Goal: Task Accomplishment & Management: Manage account settings

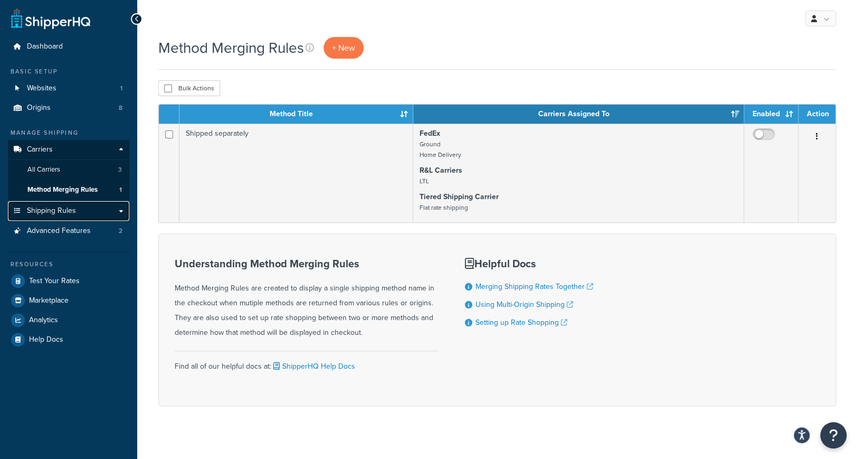
click at [87, 212] on link "Shipping Rules" at bounding box center [68, 211] width 121 height 20
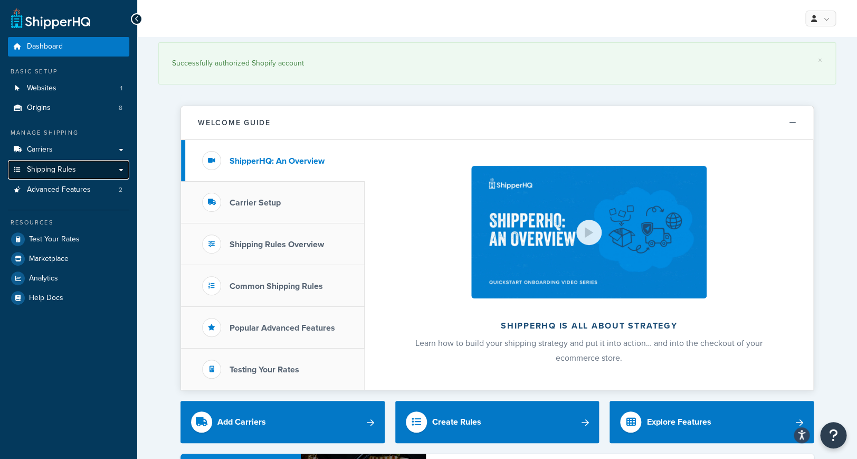
click at [74, 166] on span "Shipping Rules" at bounding box center [51, 169] width 49 height 9
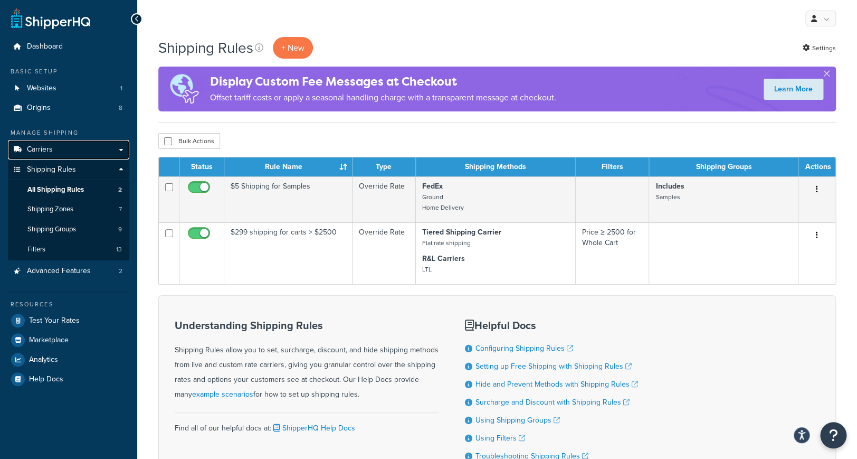
click at [65, 151] on link "Carriers" at bounding box center [68, 150] width 121 height 20
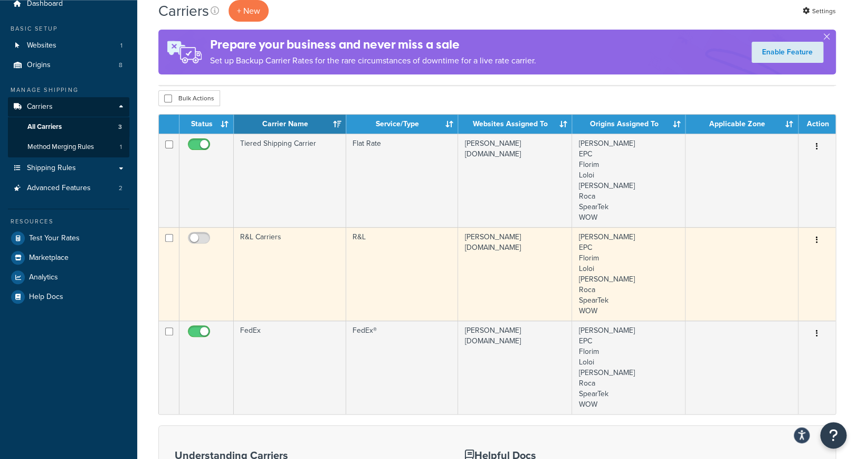
scroll to position [42, 0]
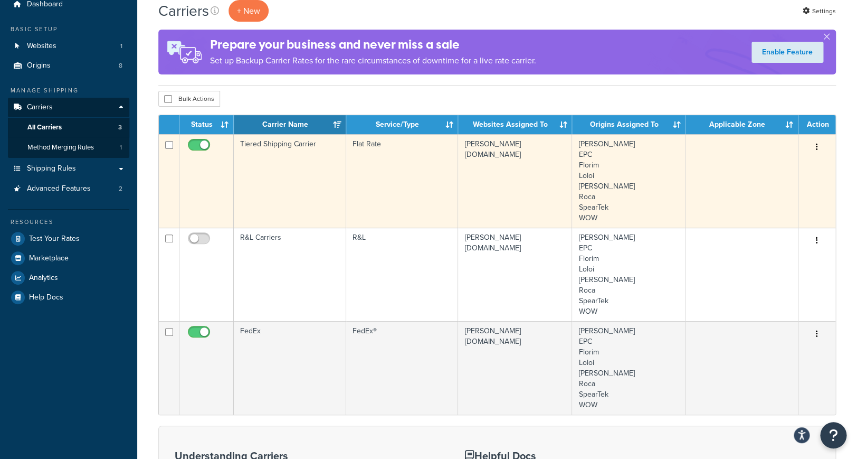
click at [566, 169] on td "edward-martin-llc.myshopify.com" at bounding box center [515, 180] width 114 height 93
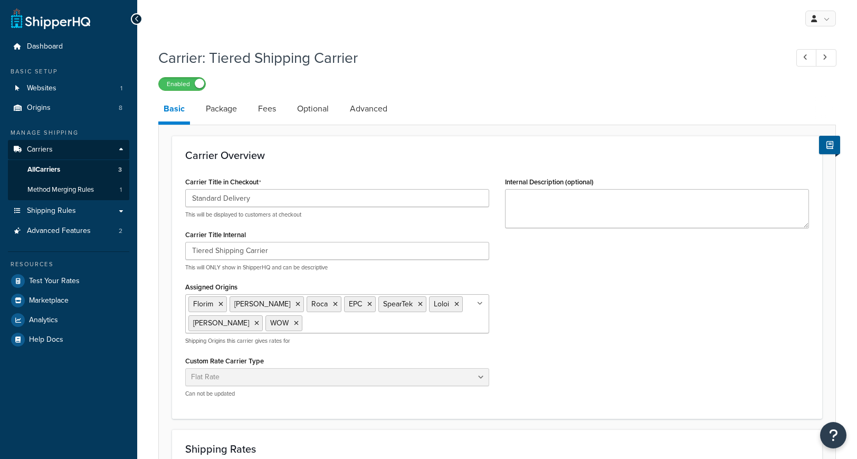
select select "flat"
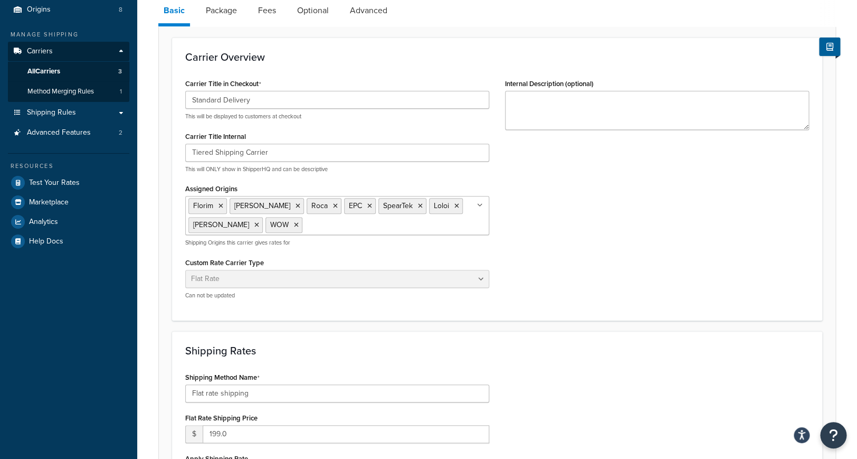
scroll to position [55, 0]
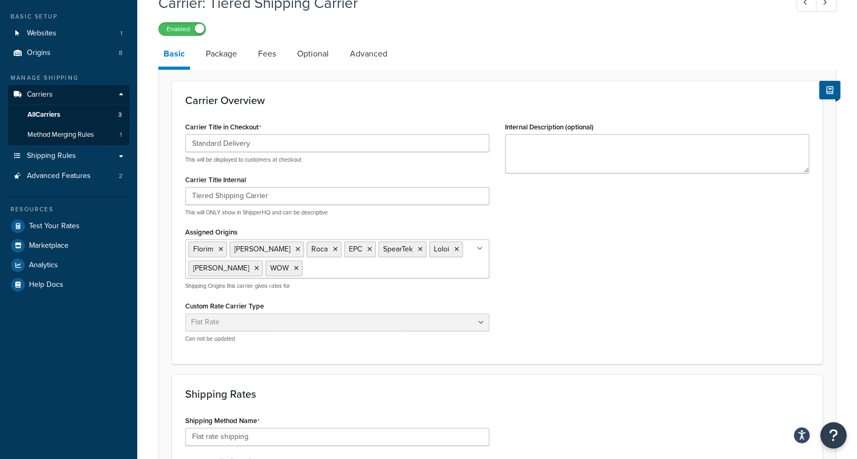
click at [497, 325] on div "Carrier Title in Checkout Standard Delivery This will be displayed to customers…" at bounding box center [337, 234] width 320 height 231
click at [242, 64] on link "Package" at bounding box center [222, 53] width 42 height 25
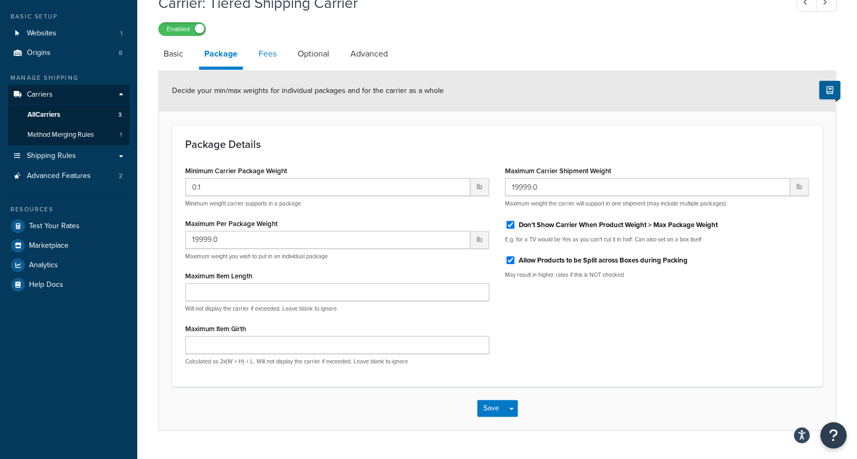
click at [268, 61] on link "Fees" at bounding box center [267, 53] width 29 height 25
select select "AFTER"
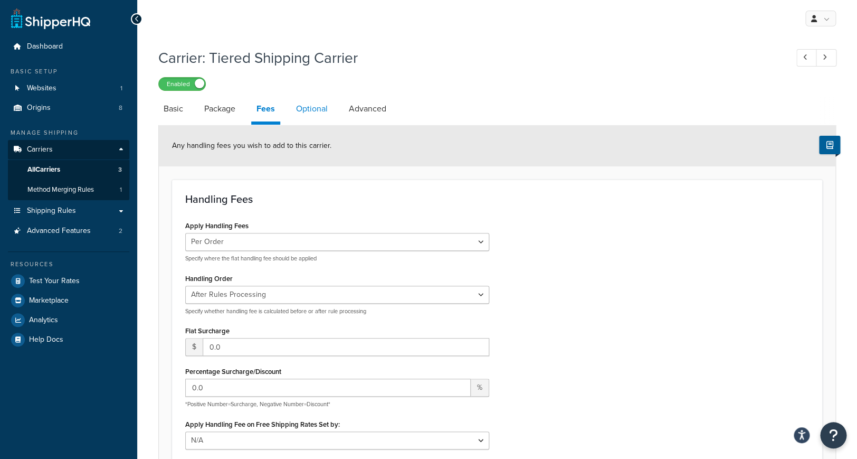
click at [328, 108] on link "Optional" at bounding box center [312, 108] width 42 height 25
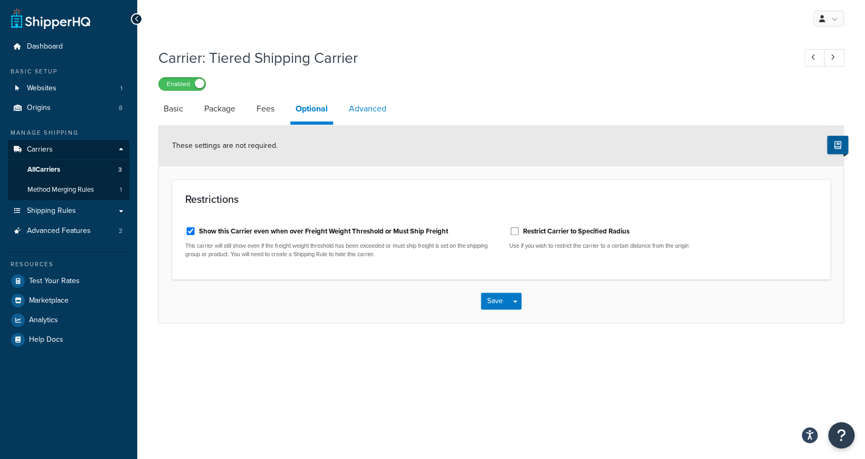
click at [371, 110] on link "Advanced" at bounding box center [368, 108] width 48 height 25
select select "false"
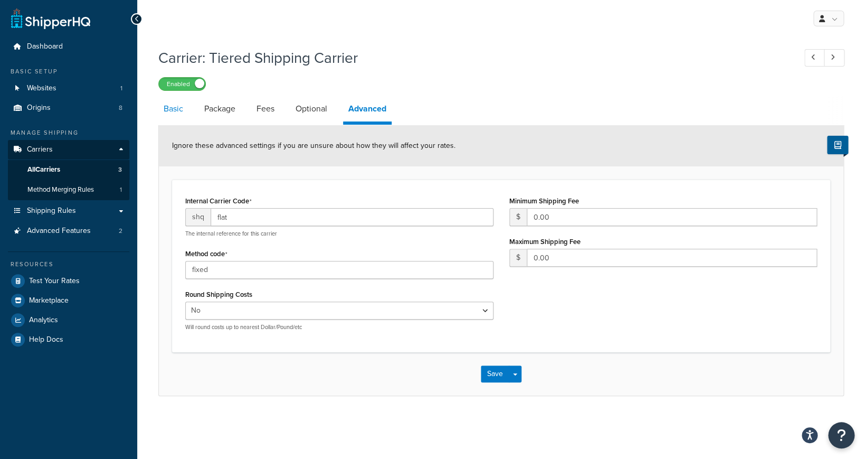
click at [185, 110] on link "Basic" at bounding box center [173, 108] width 30 height 25
select select "flat"
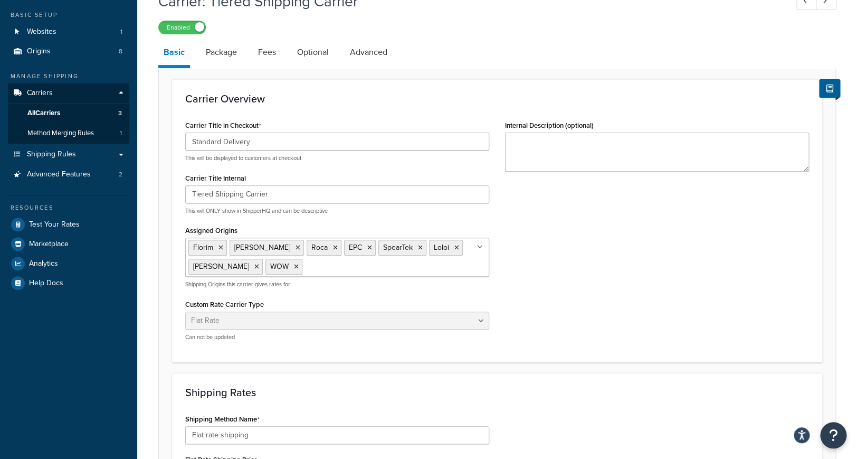
scroll to position [55, 0]
click at [231, 56] on link "Package" at bounding box center [222, 53] width 42 height 25
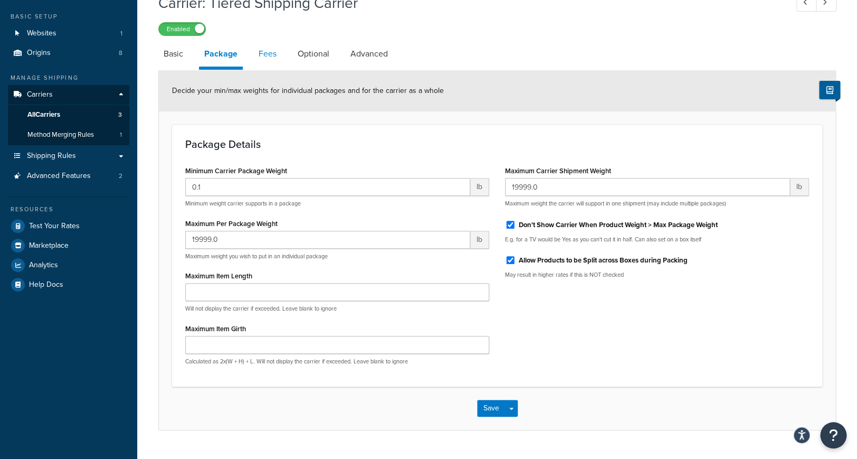
click at [255, 57] on link "Fees" at bounding box center [267, 53] width 29 height 25
select select "AFTER"
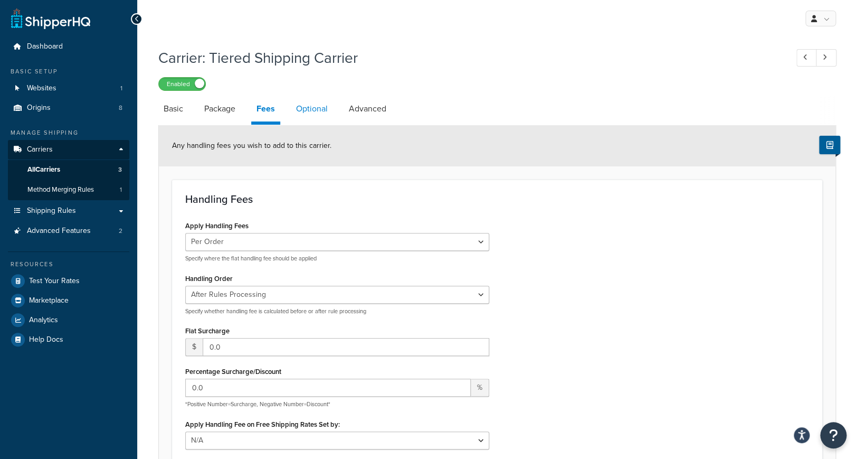
click at [320, 112] on link "Optional" at bounding box center [312, 108] width 42 height 25
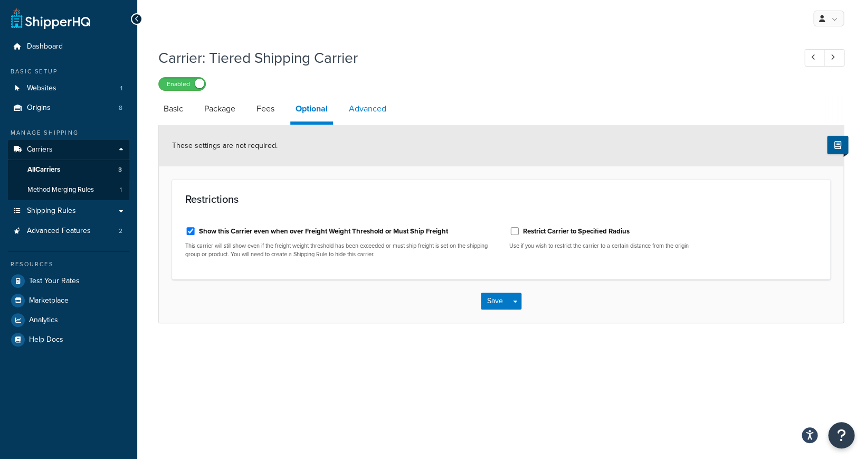
click at [373, 115] on link "Advanced" at bounding box center [368, 108] width 48 height 25
select select "false"
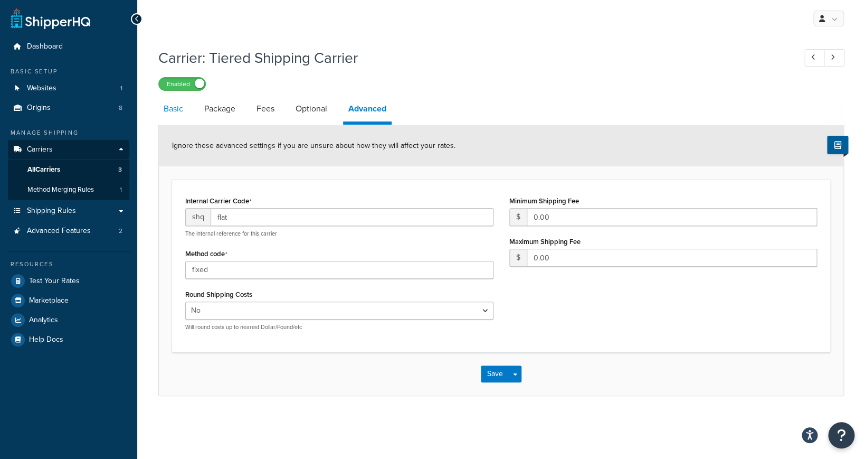
click at [182, 114] on link "Basic" at bounding box center [173, 108] width 30 height 25
select select "flat"
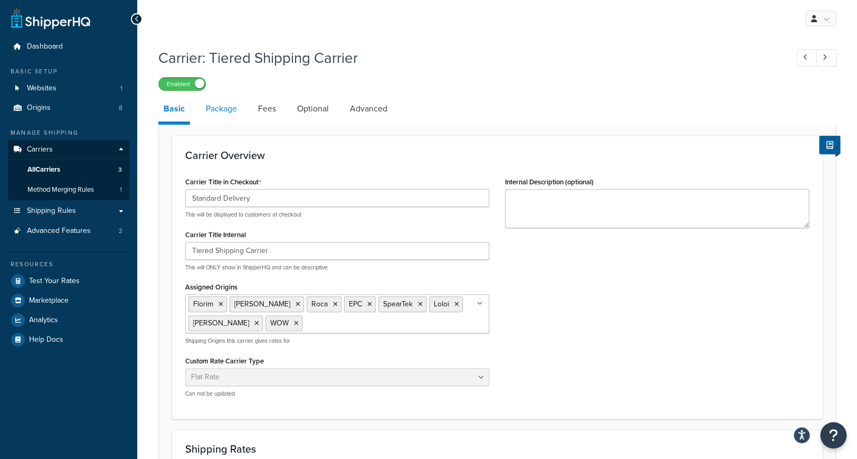
click at [222, 115] on link "Package" at bounding box center [222, 108] width 42 height 25
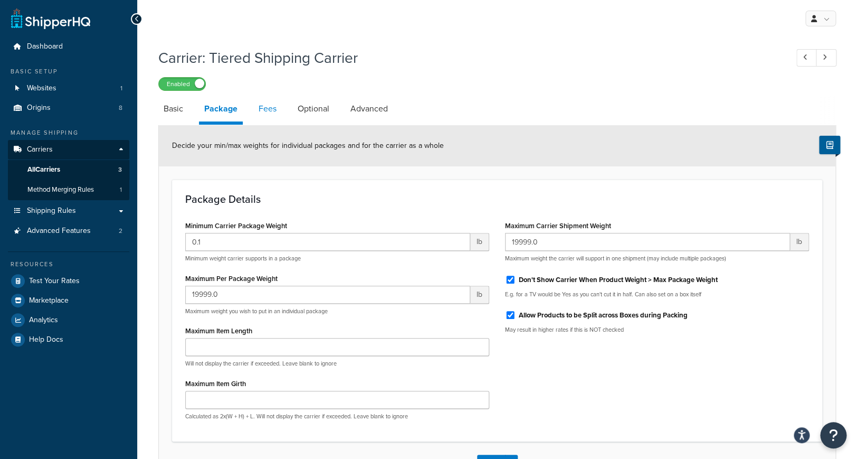
click at [272, 116] on link "Fees" at bounding box center [267, 108] width 29 height 25
select select "AFTER"
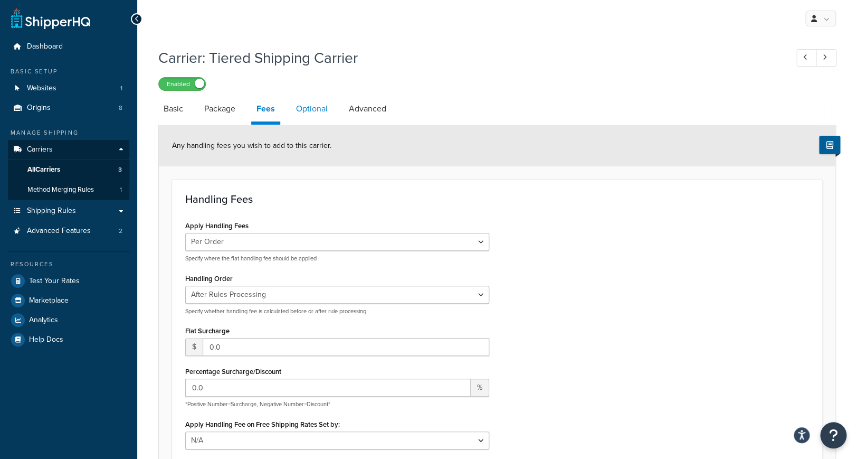
click at [299, 118] on link "Optional" at bounding box center [312, 108] width 42 height 25
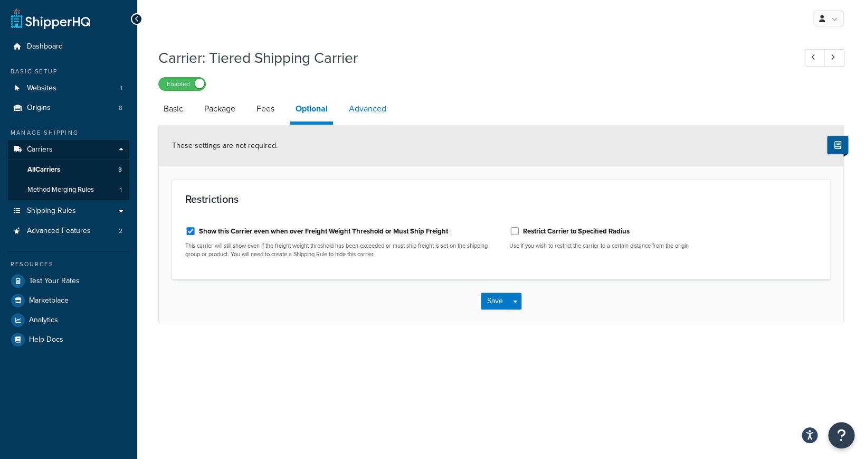
click at [359, 114] on link "Advanced" at bounding box center [368, 108] width 48 height 25
select select "false"
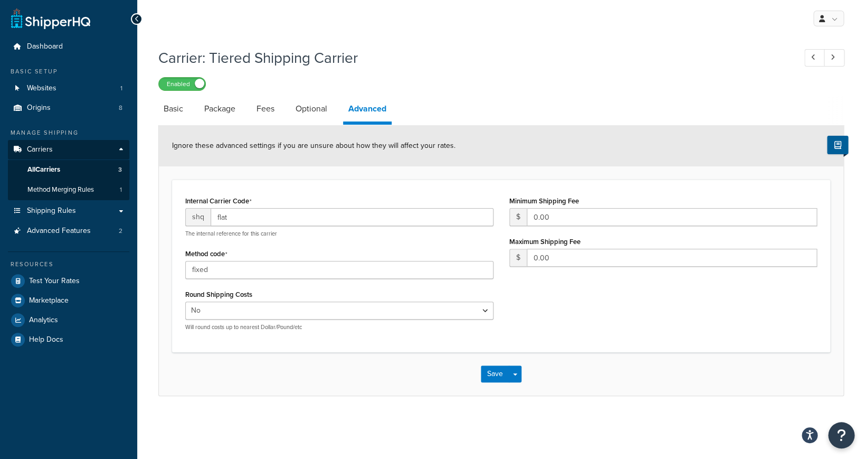
drag, startPoint x: 174, startPoint y: 112, endPoint x: 143, endPoint y: 136, distance: 39.3
click at [174, 112] on link "Basic" at bounding box center [173, 108] width 30 height 25
select select "flat"
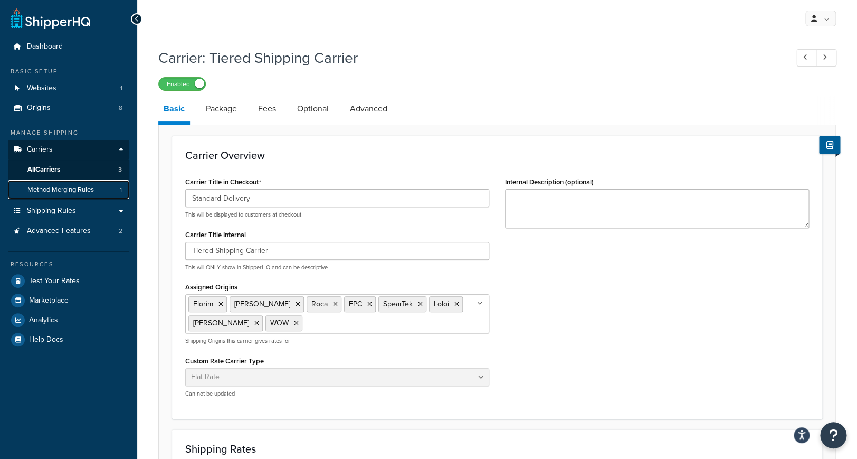
click at [103, 187] on link "Method Merging Rules 1" at bounding box center [68, 190] width 121 height 20
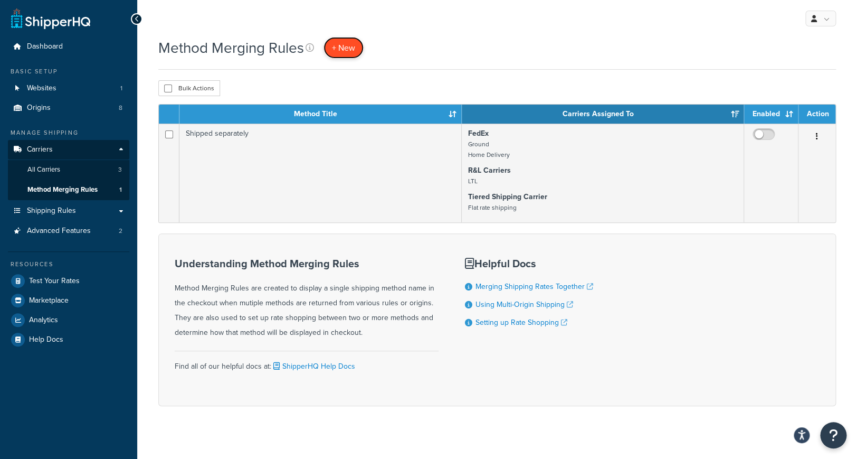
click at [347, 48] on span "+ New" at bounding box center [343, 48] width 23 height 12
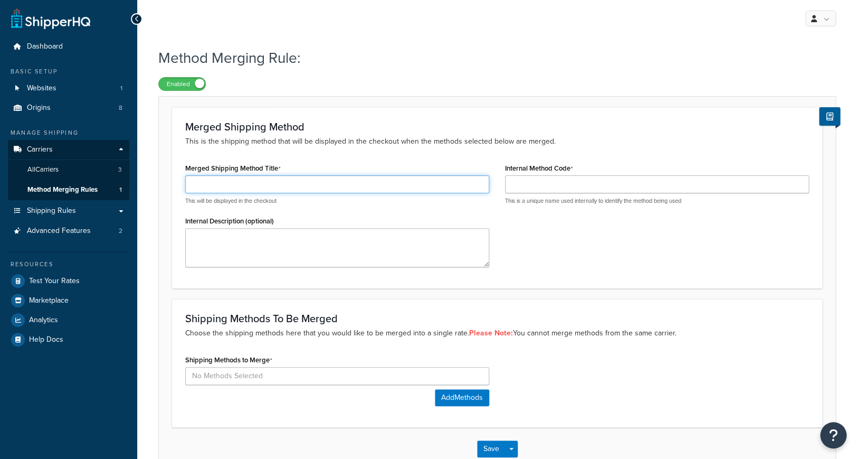
click at [314, 186] on input "Merged Shipping Method Title" at bounding box center [337, 184] width 304 height 18
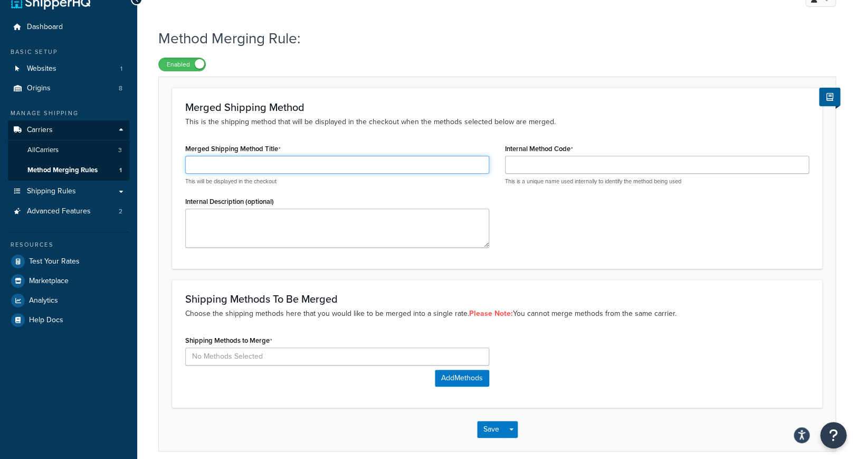
scroll to position [51, 0]
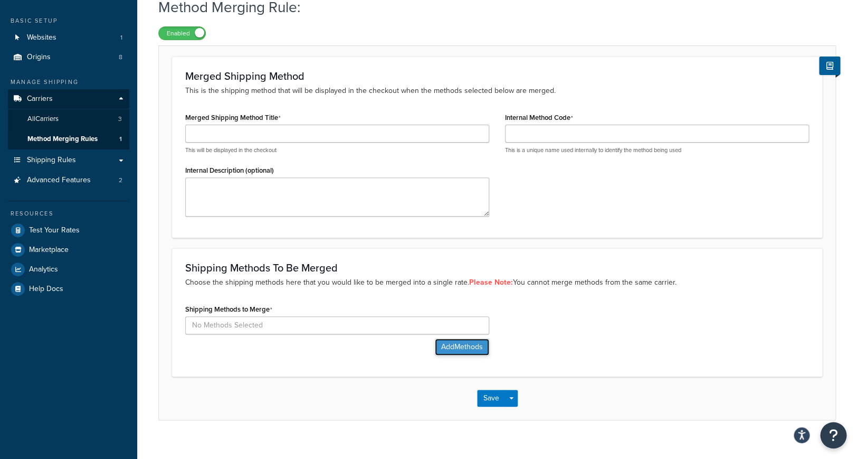
click at [463, 352] on button "Add Methods" at bounding box center [462, 346] width 54 height 17
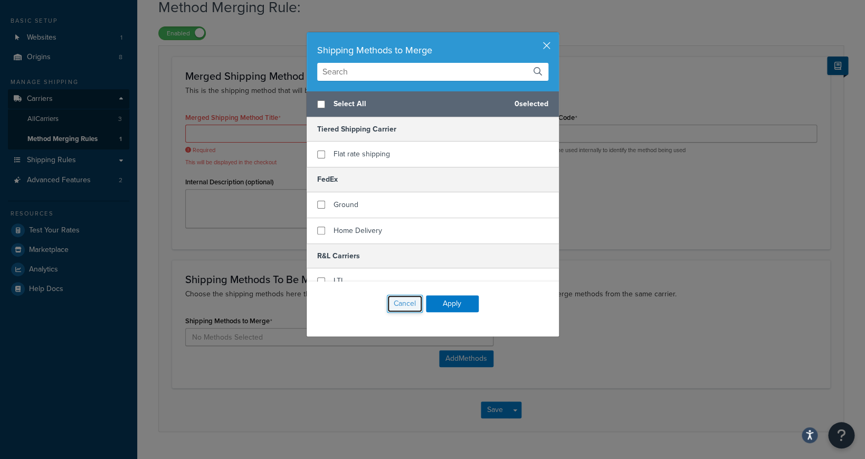
click at [407, 308] on button "Cancel" at bounding box center [405, 304] width 36 height 18
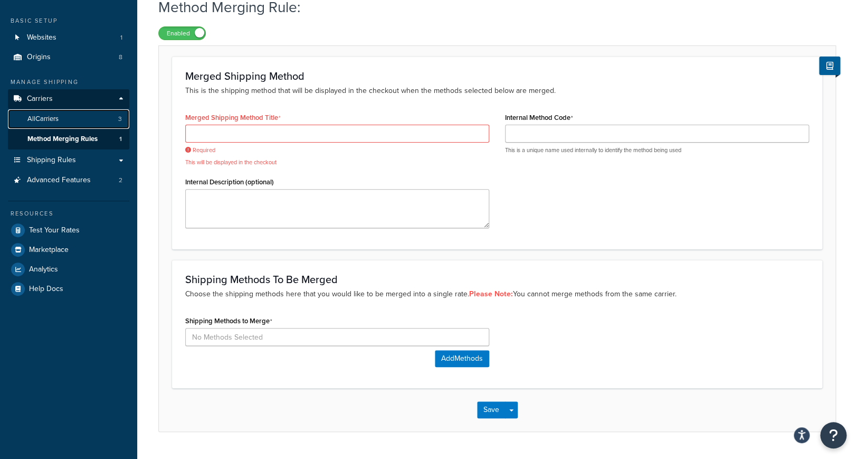
click at [78, 124] on link "All Carriers 3" at bounding box center [68, 119] width 121 height 20
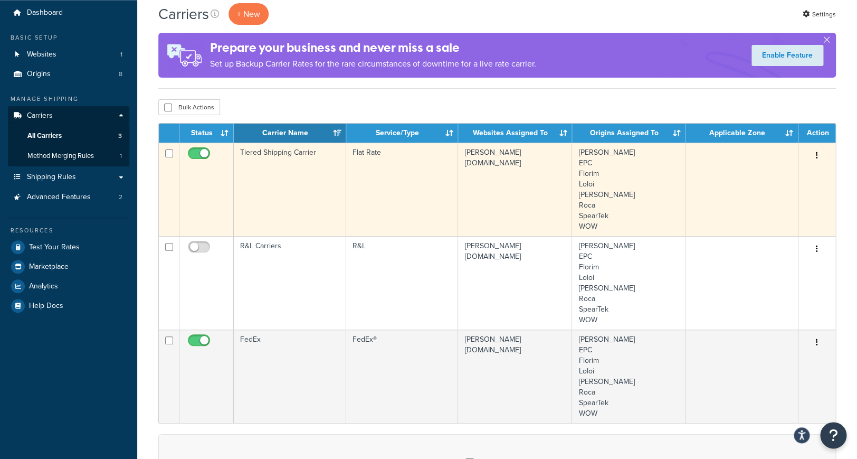
scroll to position [51, 0]
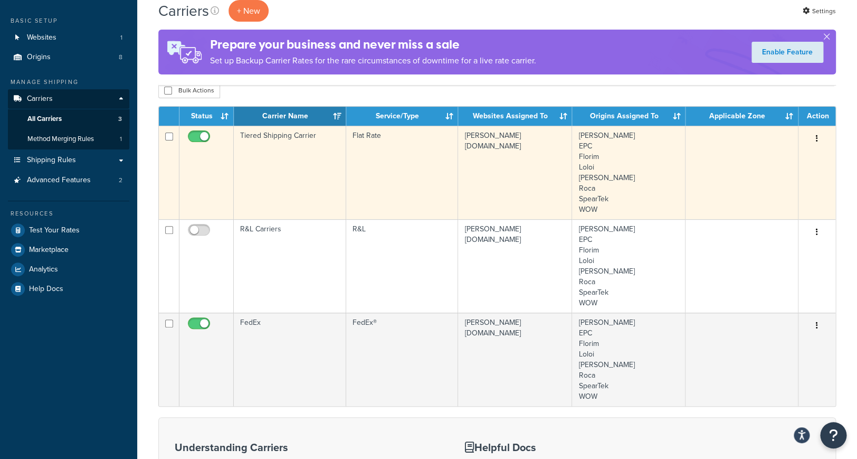
click at [302, 145] on td "Tiered Shipping Carrier" at bounding box center [290, 172] width 112 height 93
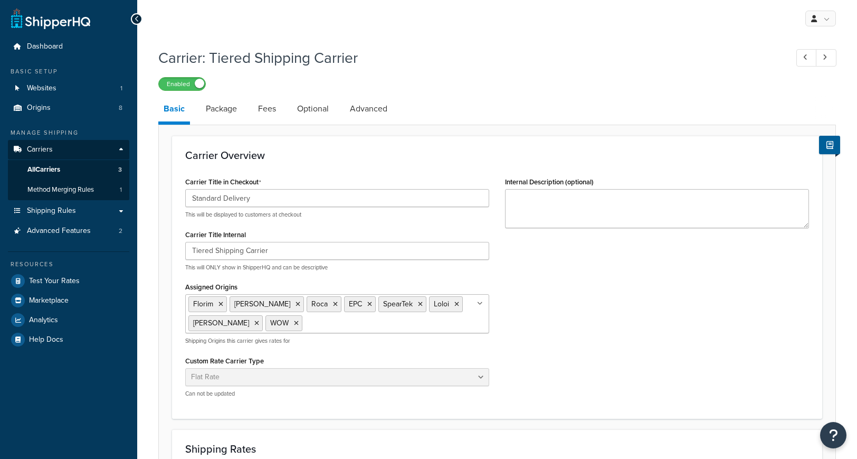
select select "flat"
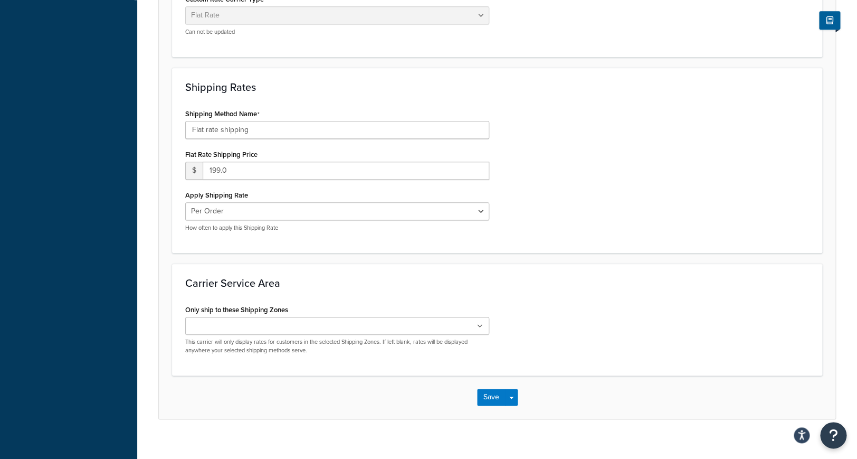
scroll to position [283, 0]
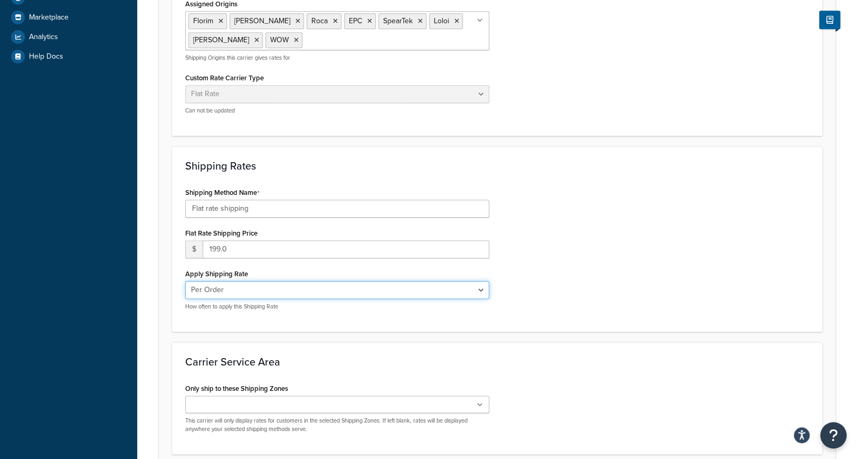
click option "Per Order" at bounding box center [0, 0] width 0 height 0
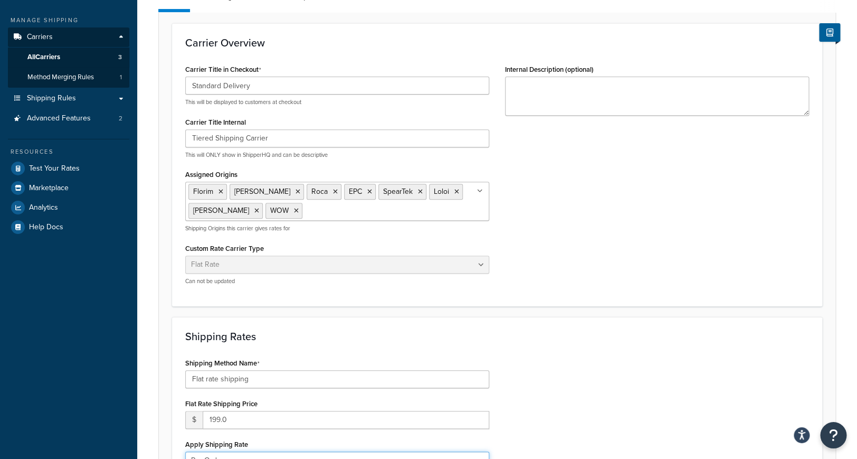
scroll to position [30, 0]
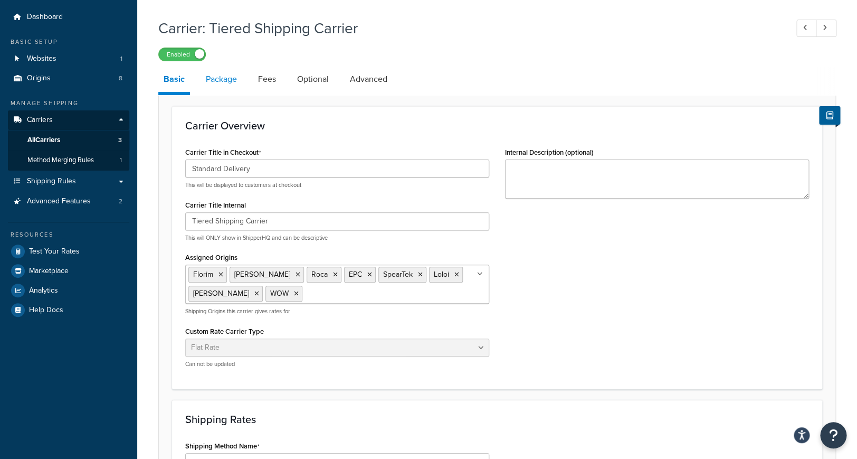
click at [233, 83] on link "Package" at bounding box center [222, 79] width 42 height 25
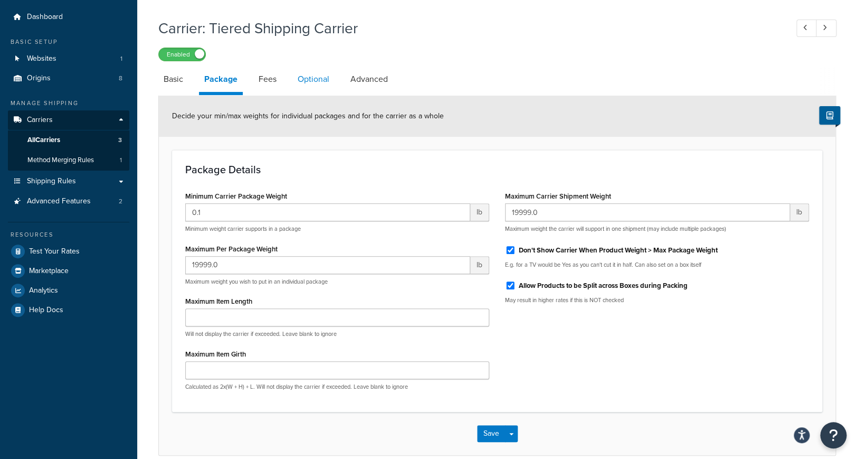
click at [303, 82] on link "Optional" at bounding box center [313, 79] width 42 height 25
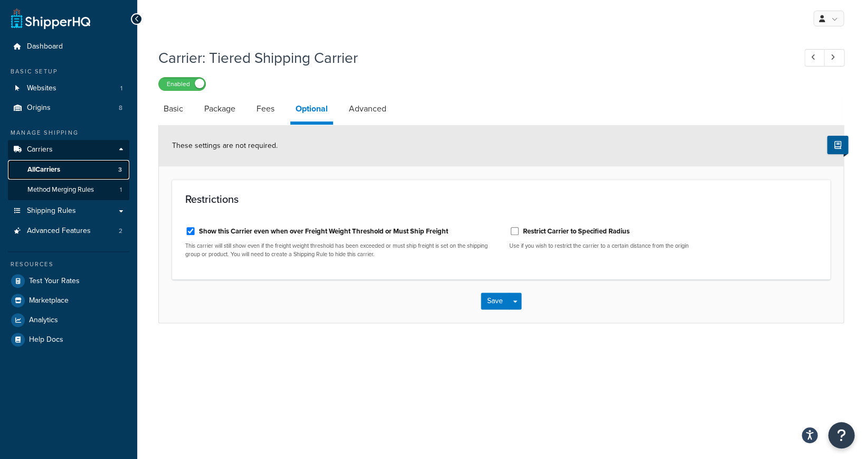
click at [82, 176] on link "All Carriers 3" at bounding box center [68, 170] width 121 height 20
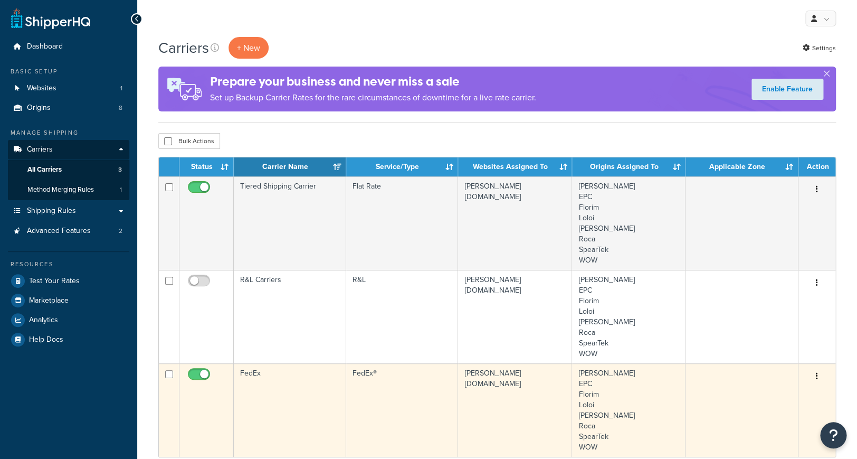
click at [281, 386] on td "FedEx" at bounding box center [290, 409] width 112 height 93
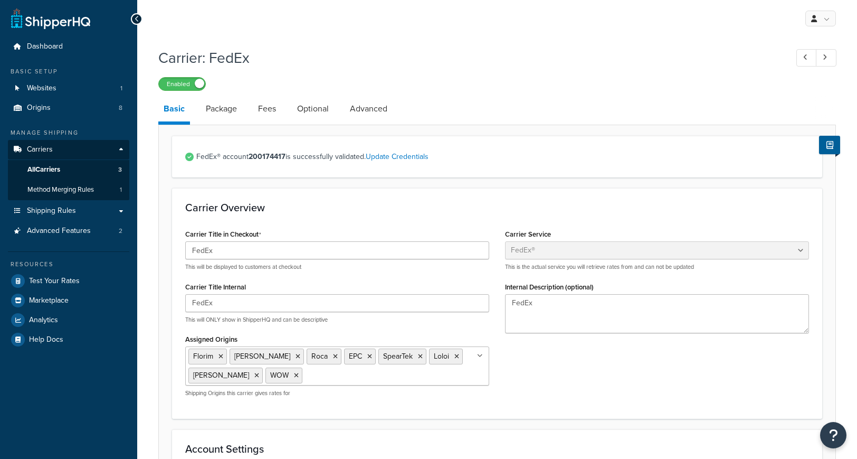
select select "fedEx"
select select "REGULAR_PICKUP"
select select "YOUR_PACKAGING"
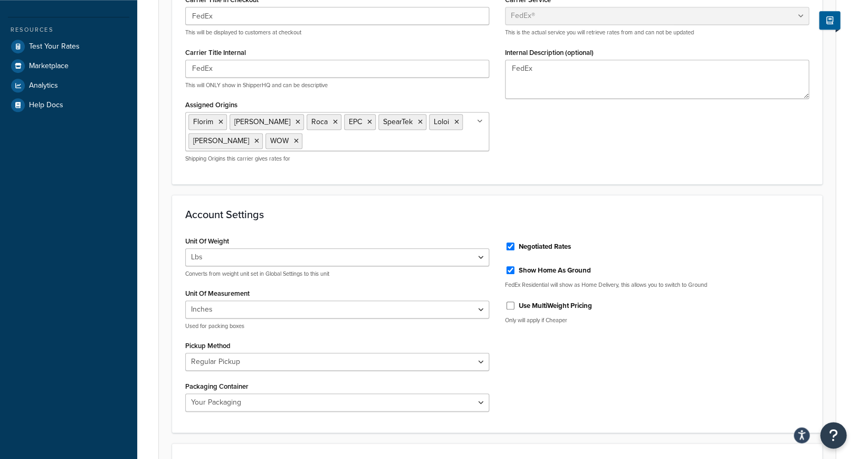
scroll to position [101, 0]
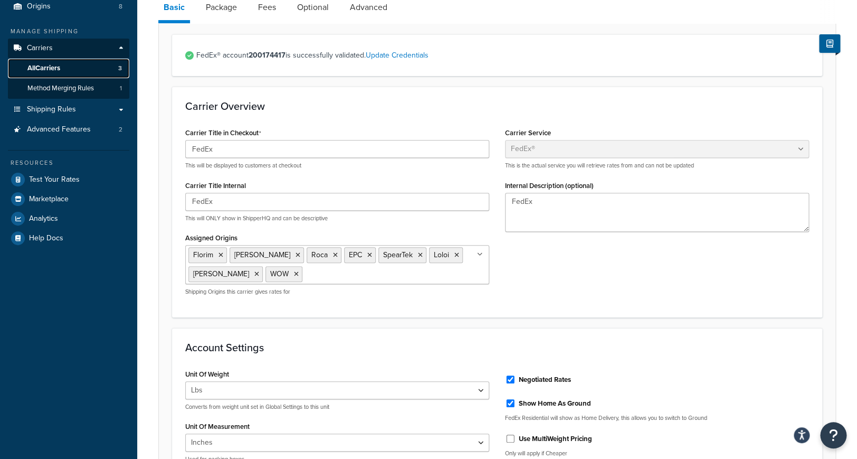
click at [77, 72] on link "All Carriers 3" at bounding box center [68, 69] width 121 height 20
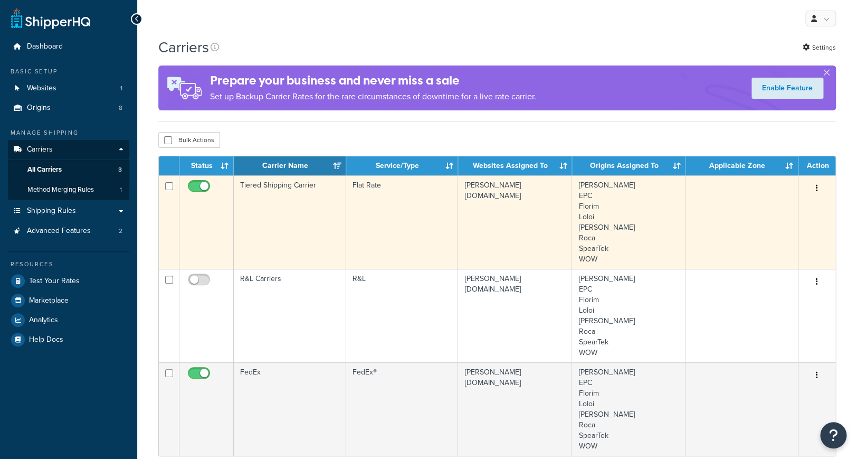
click at [284, 201] on td "Tiered Shipping Carrier" at bounding box center [290, 221] width 112 height 93
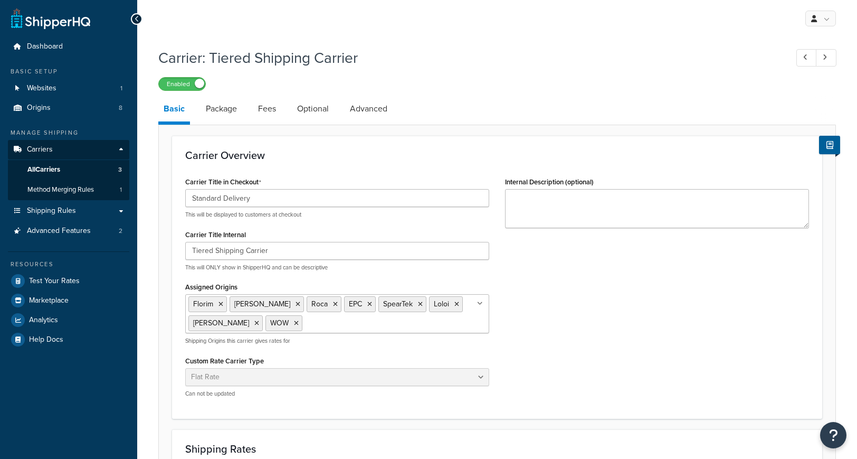
select select "flat"
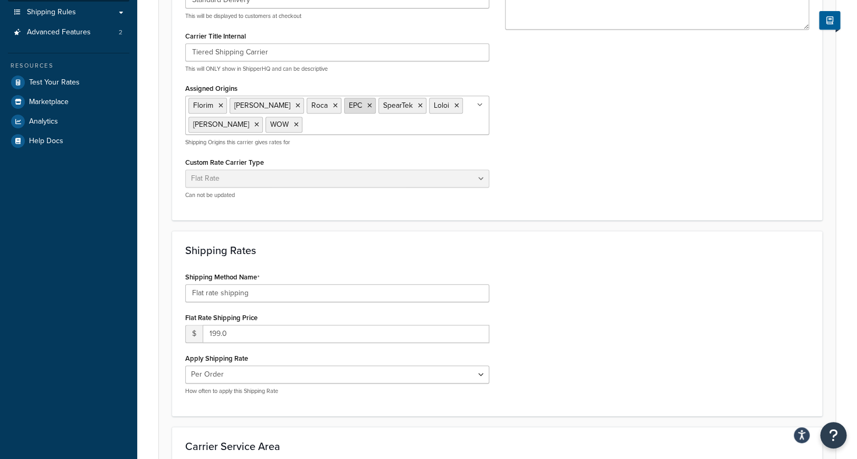
scroll to position [4, 0]
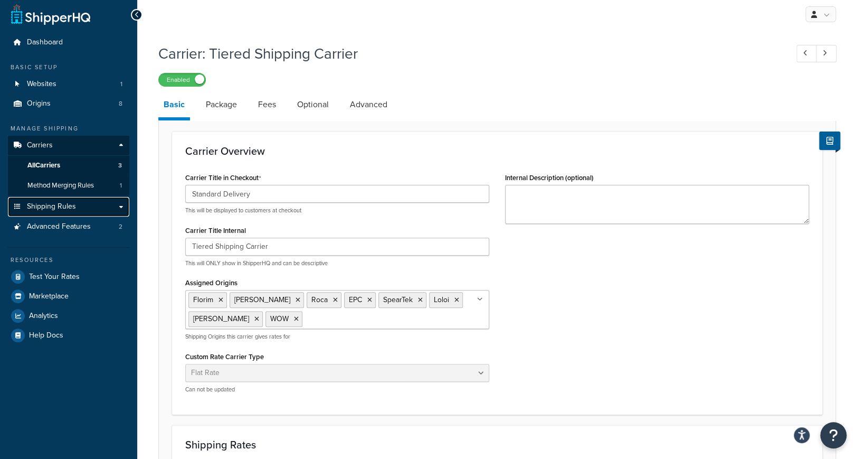
click at [99, 204] on link "Shipping Rules" at bounding box center [68, 207] width 121 height 20
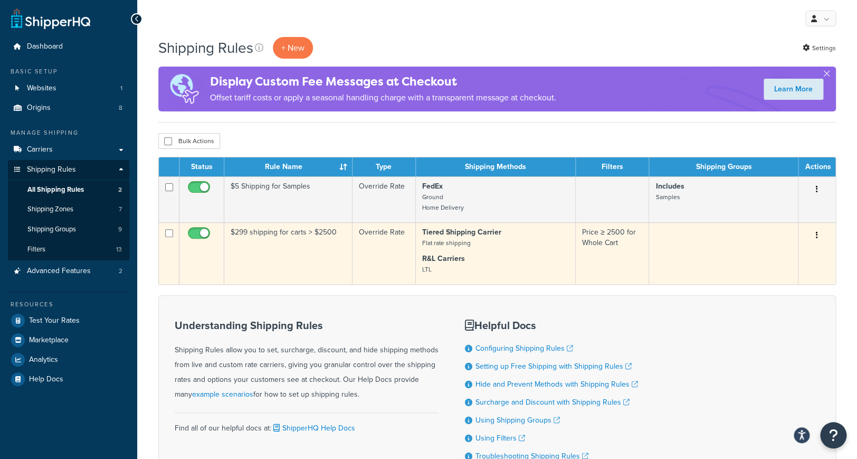
click at [308, 232] on td "$299 shipping for carts > $2500" at bounding box center [288, 253] width 128 height 62
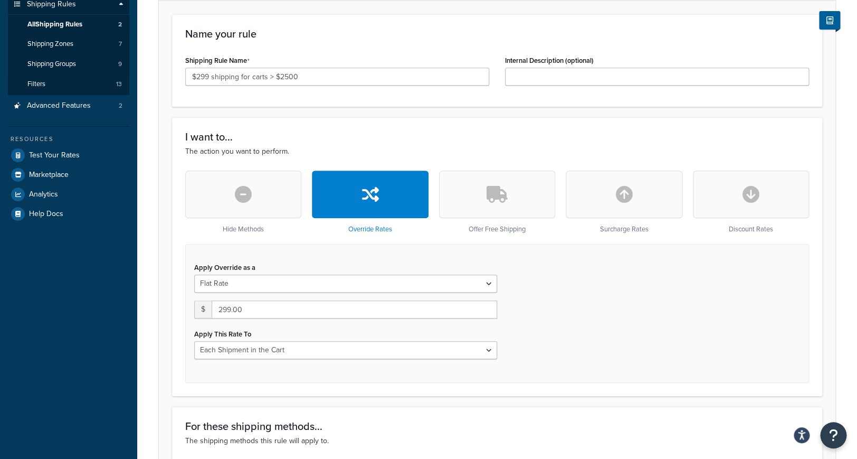
scroll to position [203, 0]
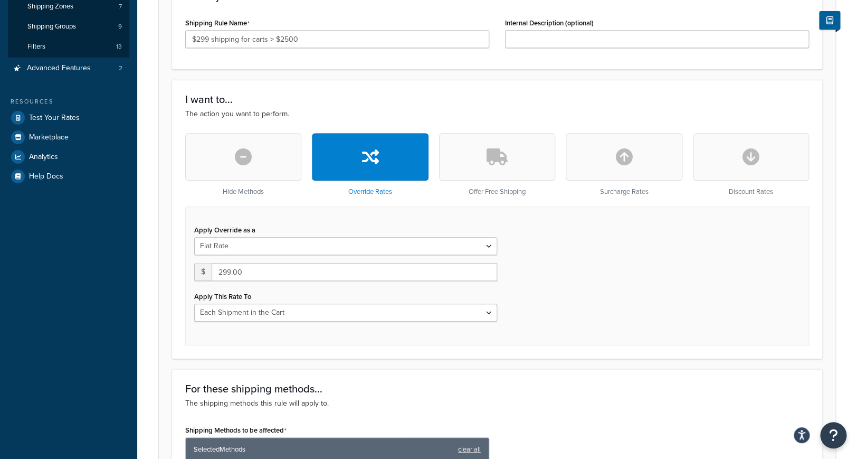
click at [262, 168] on button "button" at bounding box center [243, 157] width 116 height 48
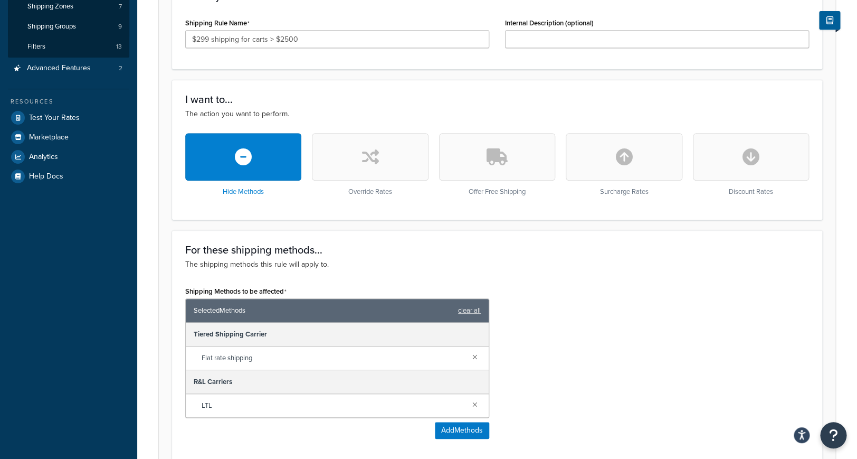
click at [349, 170] on button "button" at bounding box center [370, 157] width 116 height 48
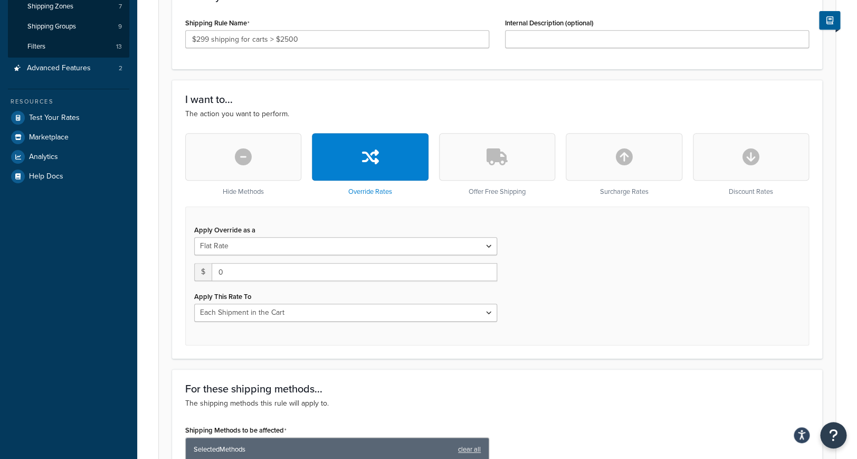
click at [267, 168] on button "button" at bounding box center [243, 157] width 116 height 48
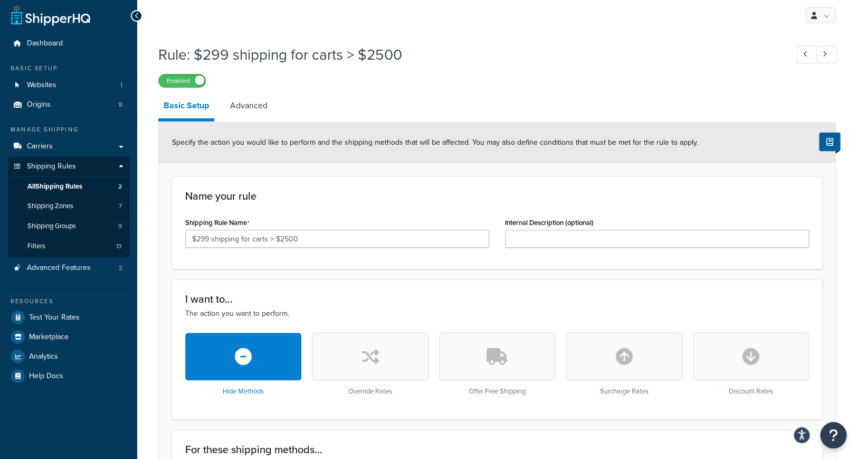
scroll to position [0, 0]
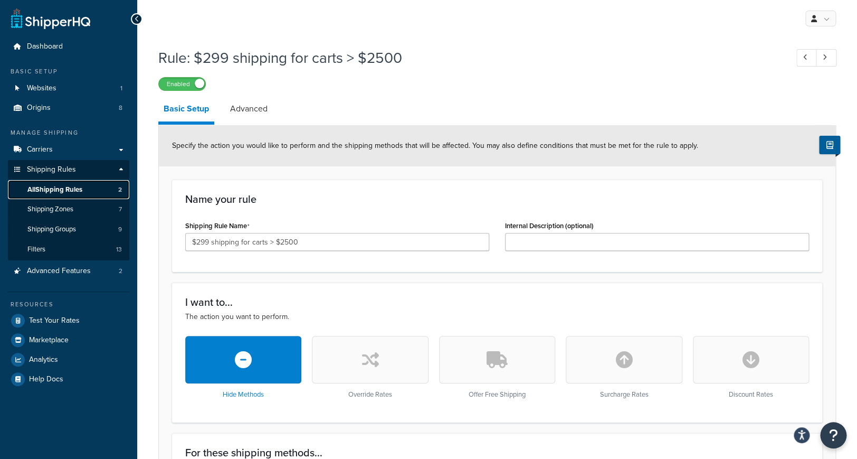
click at [82, 186] on span "All Shipping Rules" at bounding box center [54, 189] width 55 height 9
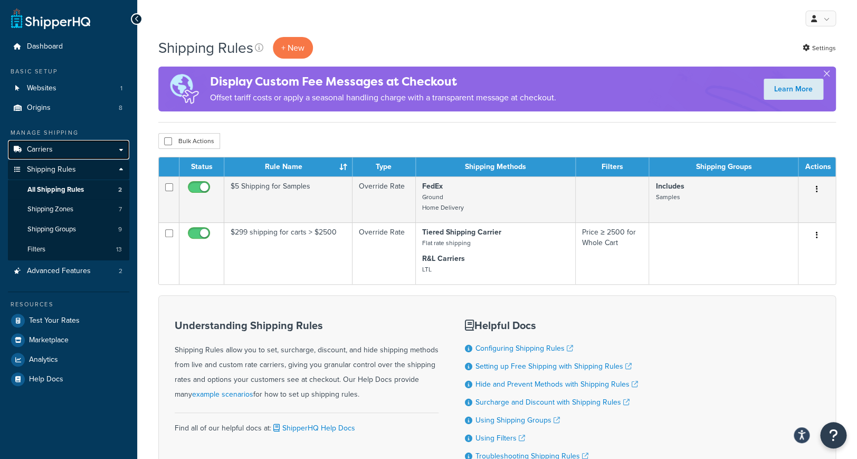
click at [70, 154] on link "Carriers" at bounding box center [68, 150] width 121 height 20
